Goal: Task Accomplishment & Management: Complete application form

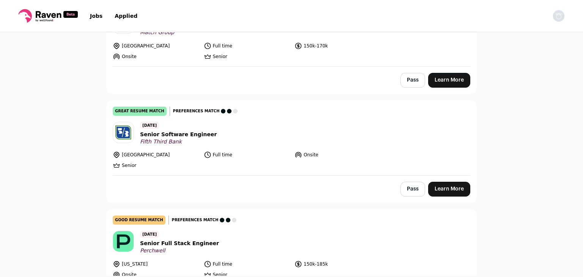
scroll to position [352, 0]
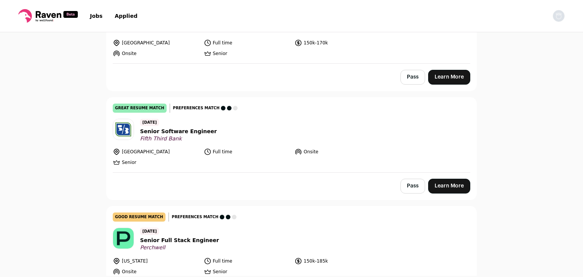
click at [188, 132] on span "Senior Software Engineer" at bounding box center [178, 132] width 77 height 8
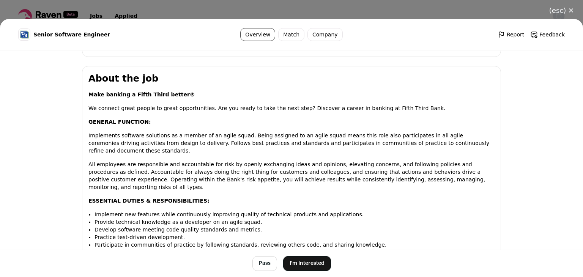
scroll to position [398, 0]
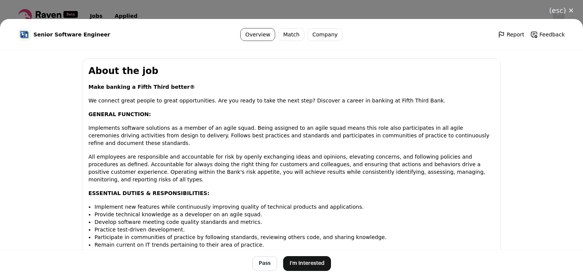
click at [301, 255] on footer "Pass I'm Interested" at bounding box center [291, 263] width 583 height 27
click at [303, 265] on button "I'm Interested" at bounding box center [307, 263] width 48 height 15
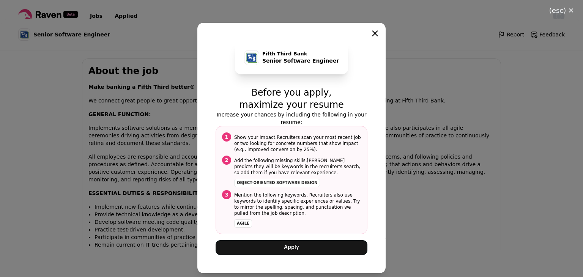
click at [288, 247] on button "Apply" at bounding box center [292, 247] width 152 height 15
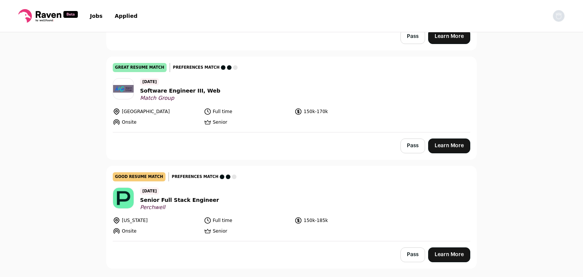
scroll to position [300, 0]
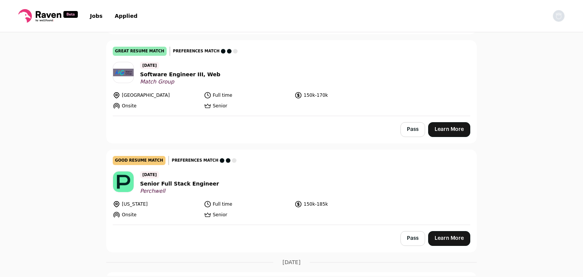
click at [168, 76] on span "Software Engineer III, Web" at bounding box center [180, 75] width 80 height 8
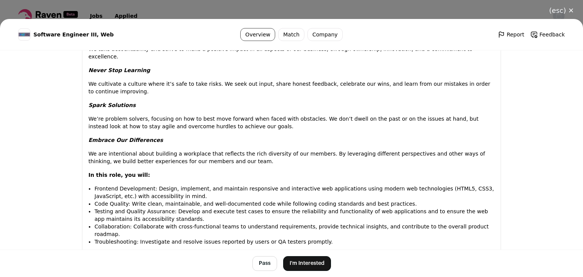
scroll to position [543, 0]
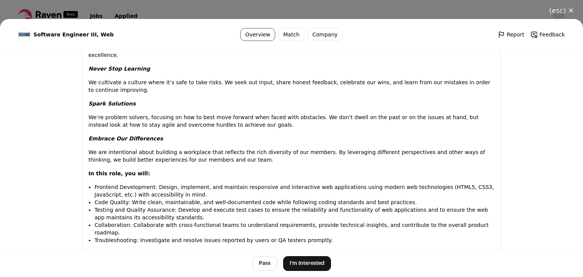
click at [563, 13] on button "(esc) ✕" at bounding box center [561, 10] width 43 height 17
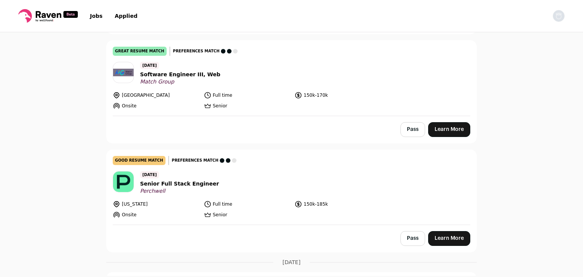
click at [189, 74] on span "Software Engineer III, Web" at bounding box center [180, 75] width 80 height 8
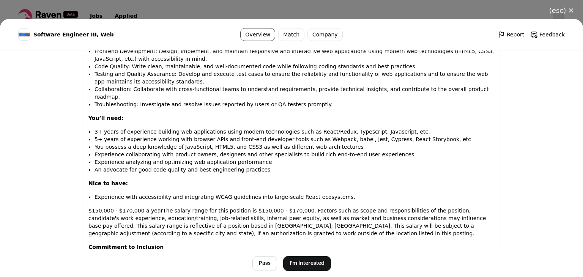
scroll to position [679, 0]
click at [559, 9] on button "(esc) ✕" at bounding box center [561, 10] width 43 height 17
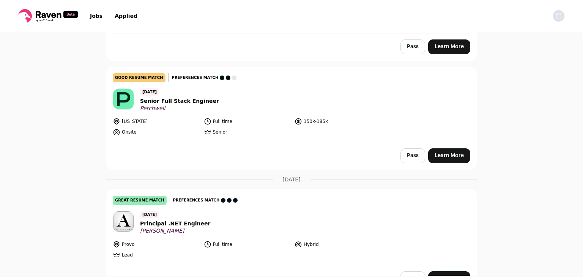
scroll to position [395, 0]
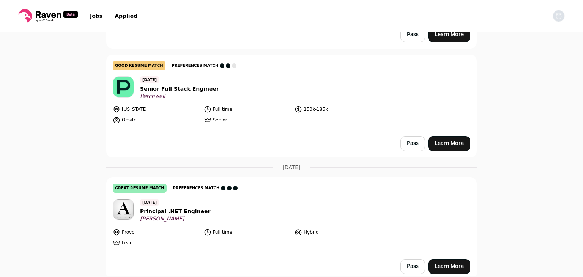
click at [165, 87] on span "Senior Full Stack Engineer" at bounding box center [179, 89] width 79 height 8
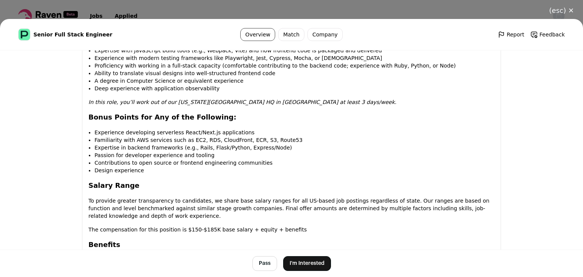
scroll to position [760, 0]
click at [561, 15] on button "(esc) ✕" at bounding box center [561, 10] width 43 height 17
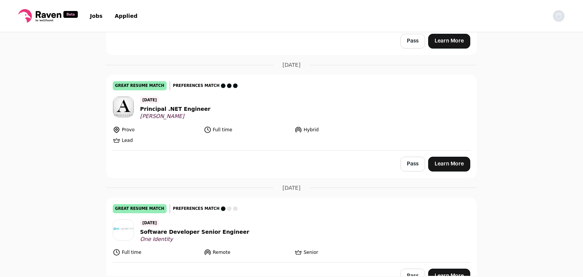
scroll to position [511, 0]
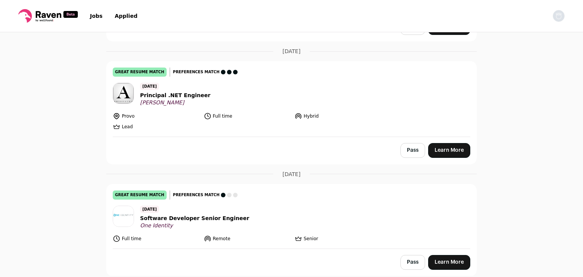
click at [190, 99] on span "[PERSON_NAME]" at bounding box center [175, 102] width 70 height 7
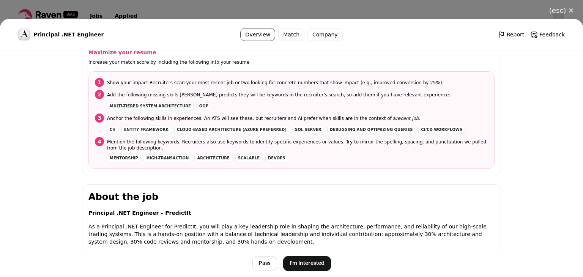
scroll to position [308, 0]
click at [561, 9] on button "(esc) ✕" at bounding box center [561, 10] width 43 height 17
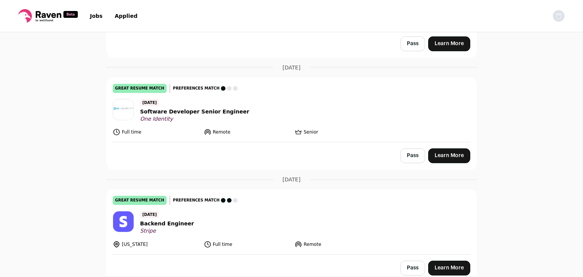
scroll to position [619, 0]
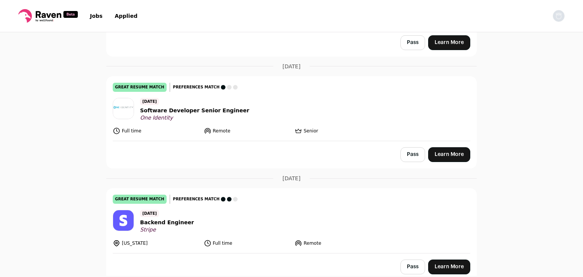
click at [198, 107] on span "Software Developer Senior Engineer" at bounding box center [194, 111] width 109 height 8
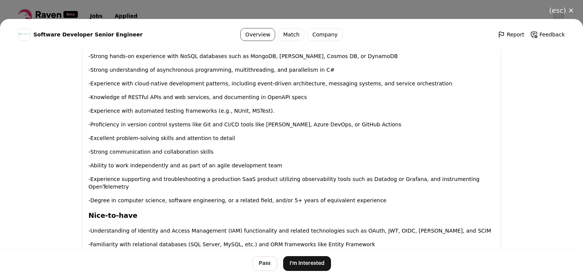
scroll to position [747, 0]
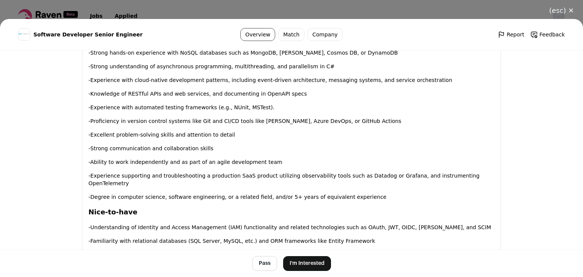
click at [293, 268] on button "I'm Interested" at bounding box center [307, 263] width 48 height 15
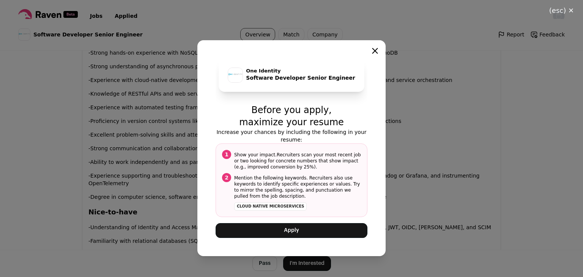
click at [293, 235] on button "Apply" at bounding box center [292, 230] width 152 height 15
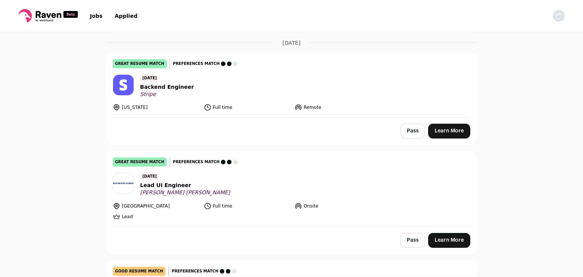
scroll to position [642, 0]
click at [170, 85] on span "Backend Engineer" at bounding box center [167, 87] width 54 height 8
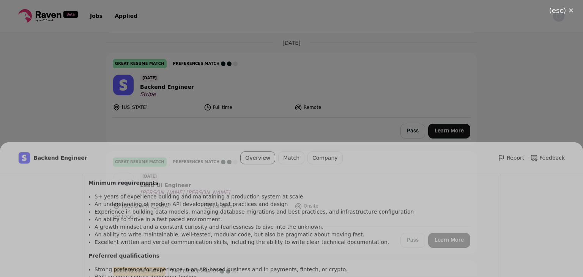
scroll to position [578, 0]
